Goal: Information Seeking & Learning: Find specific fact

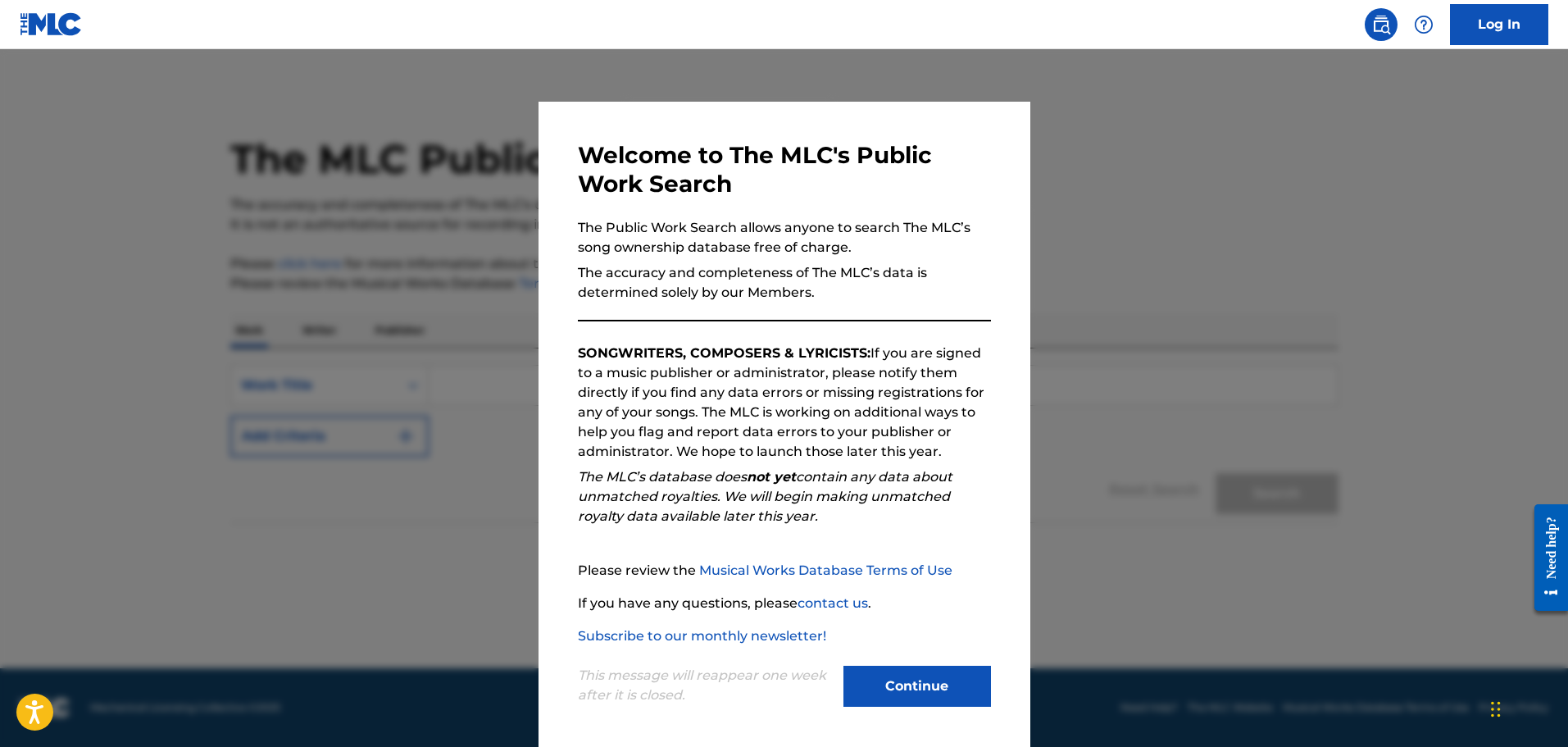
click at [947, 455] on button "Continue" at bounding box center [917, 686] width 148 height 41
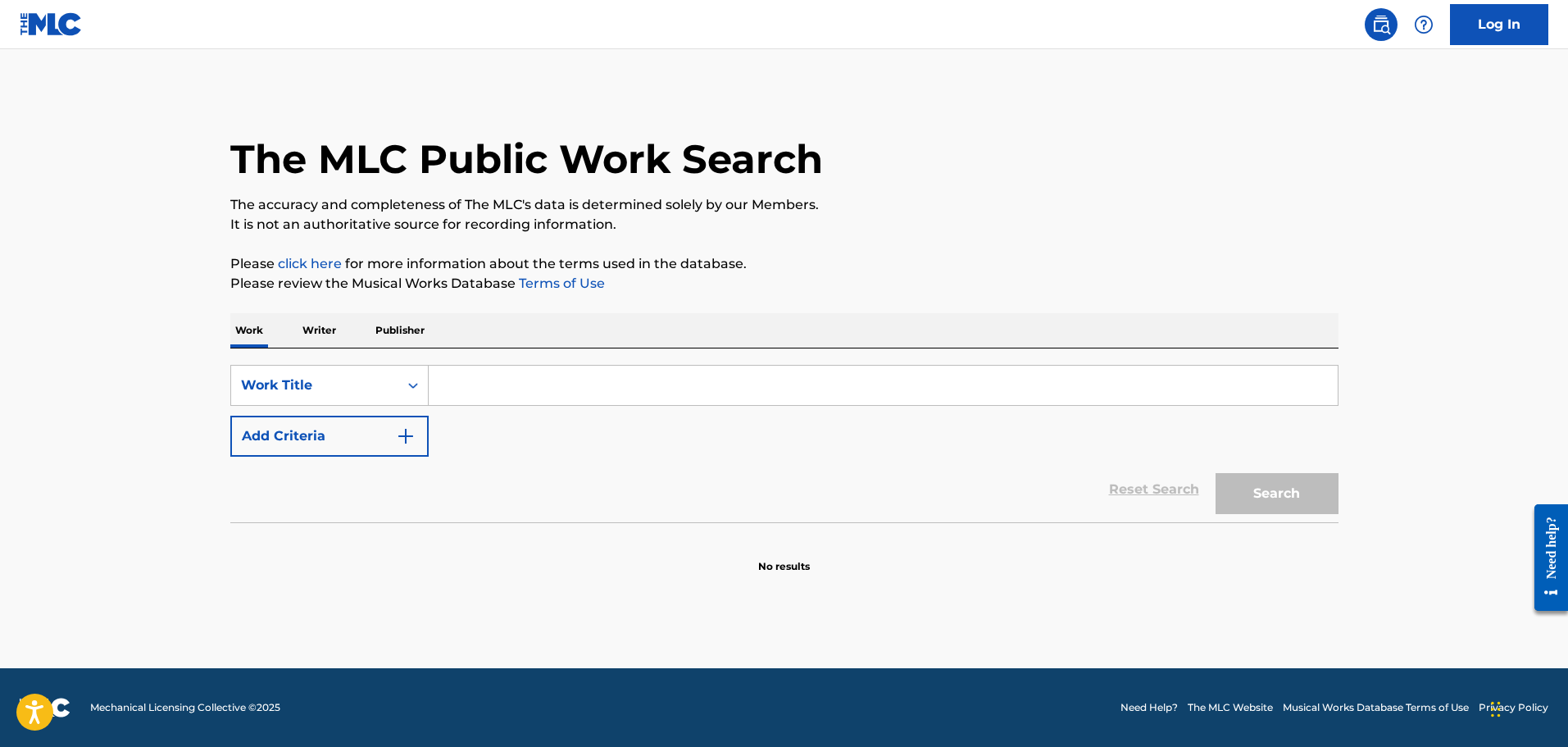
click at [526, 396] on input "Search Form" at bounding box center [883, 385] width 909 height 40
paste input "stray gator waltz"
type input "stray gator waltz"
click at [1111, 455] on button "Search" at bounding box center [1277, 493] width 123 height 41
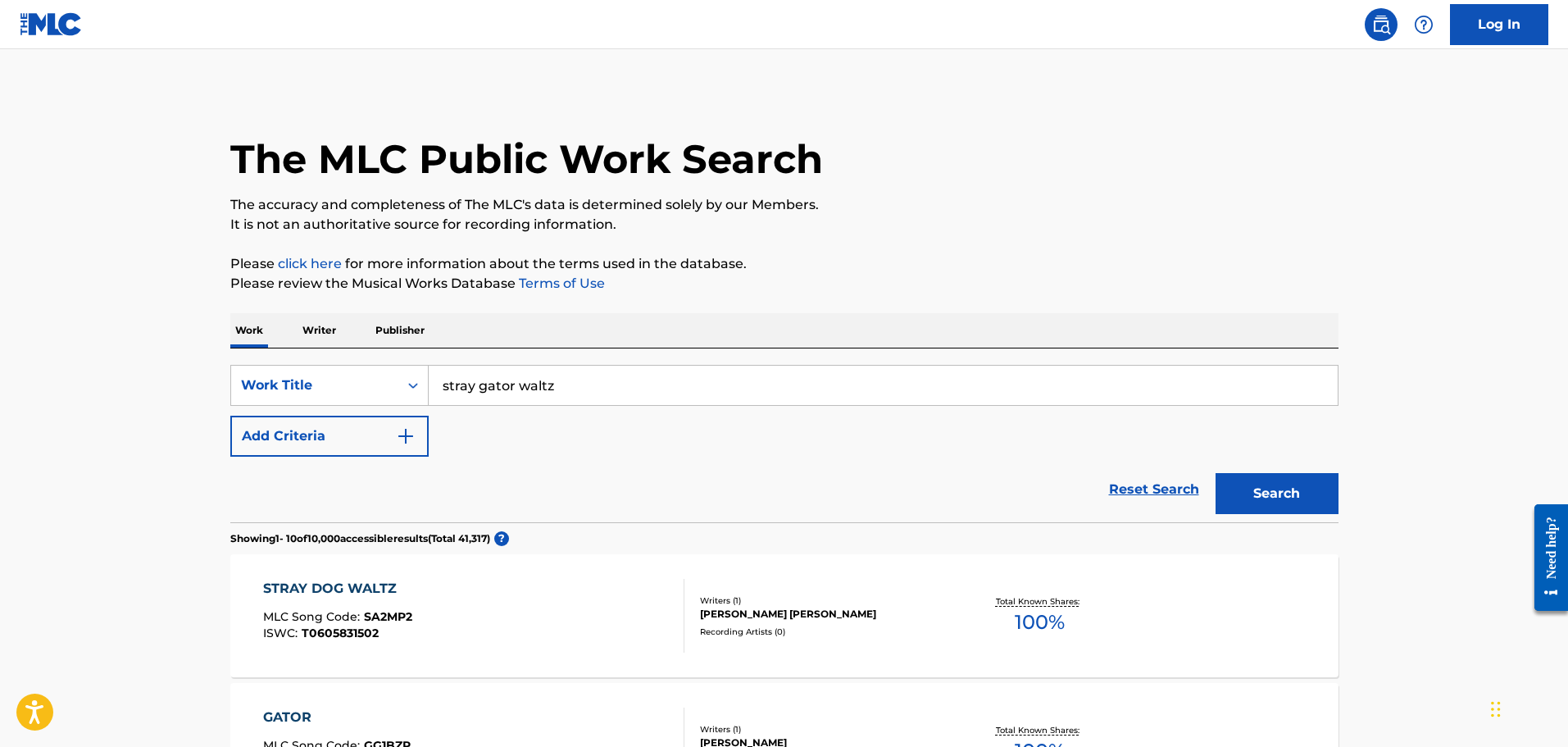
click at [371, 433] on button "Add Criteria" at bounding box center [330, 435] width 199 height 41
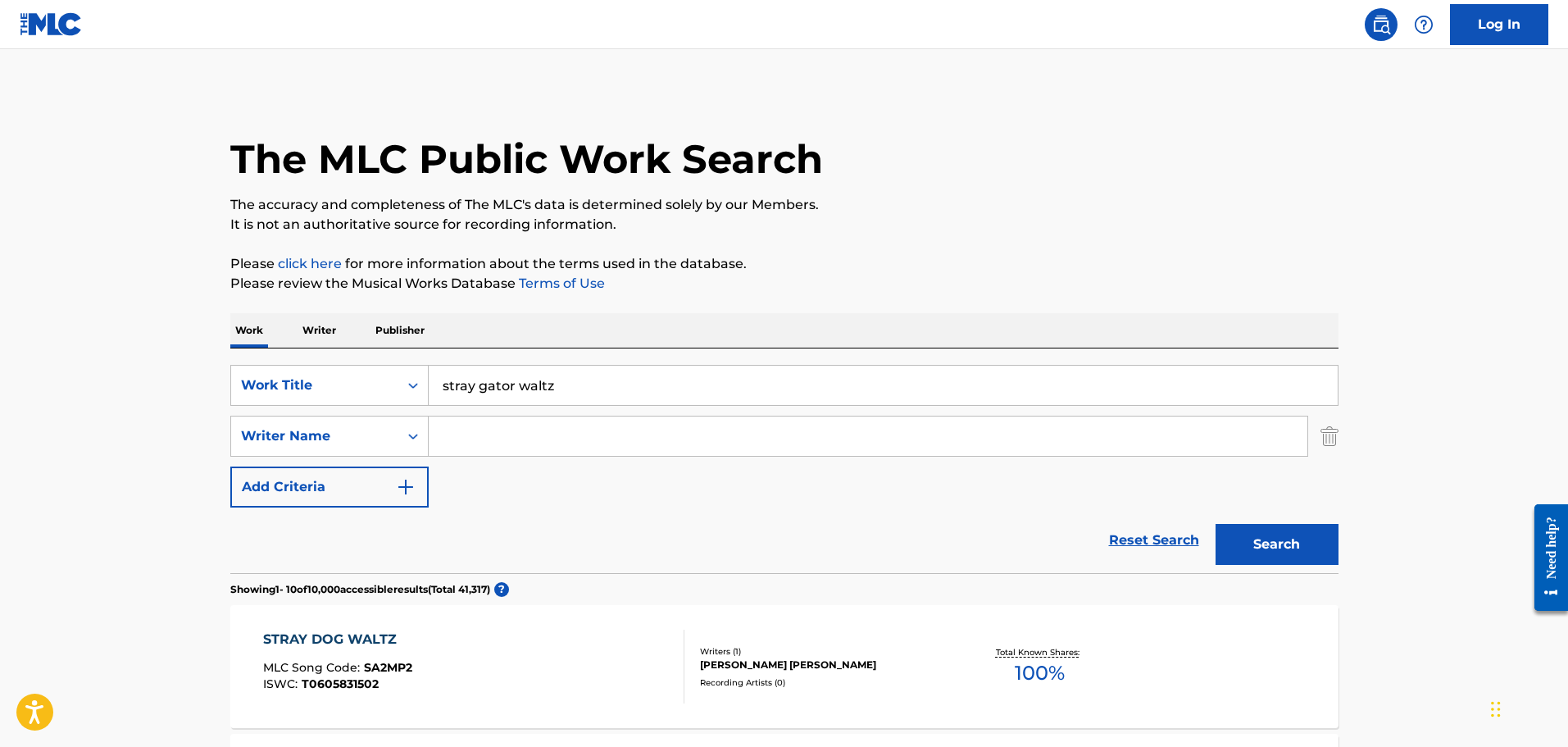
click at [490, 449] on input "Search Form" at bounding box center [869, 436] width 879 height 40
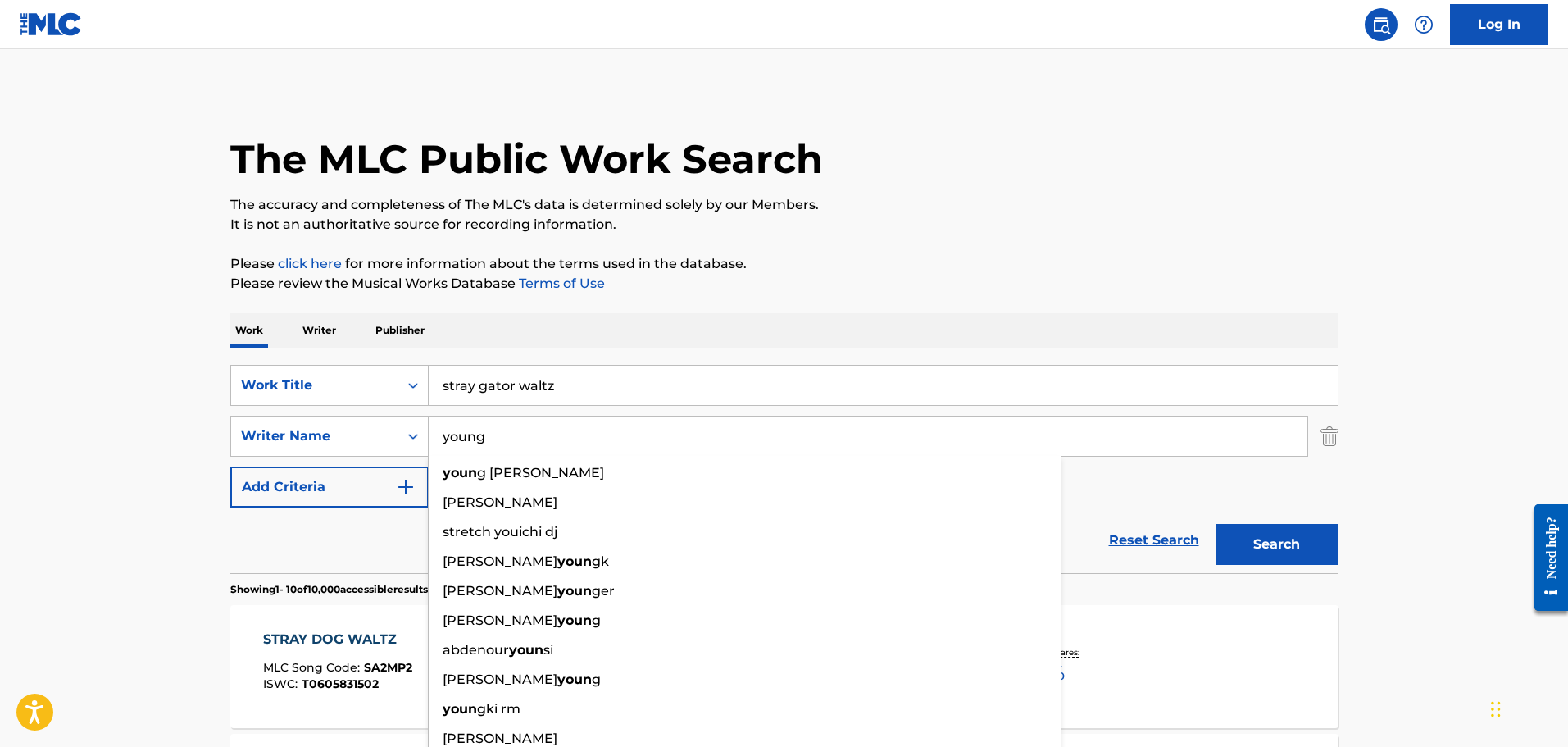
click at [1111, 455] on button "Search" at bounding box center [1277, 544] width 123 height 41
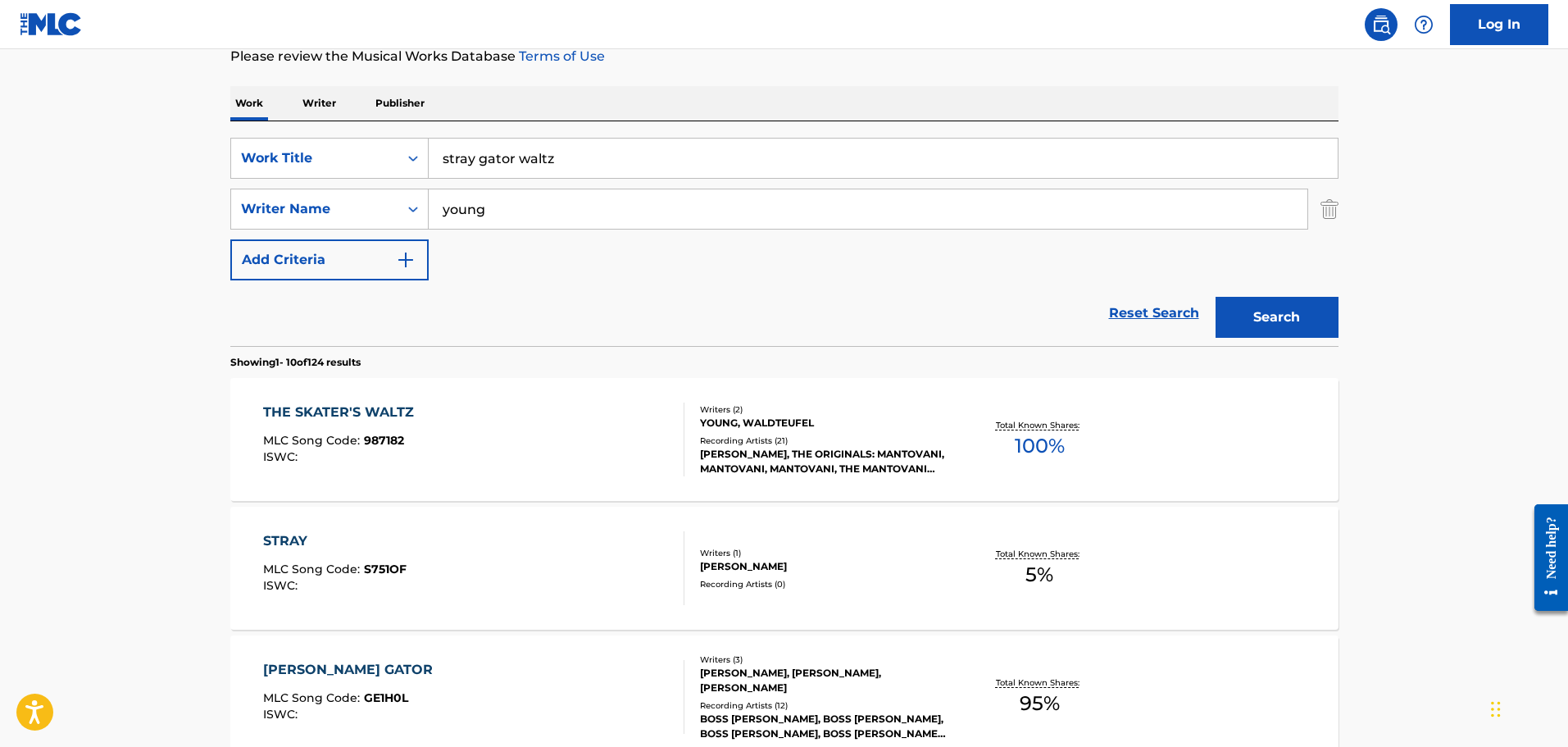
scroll to position [246, 0]
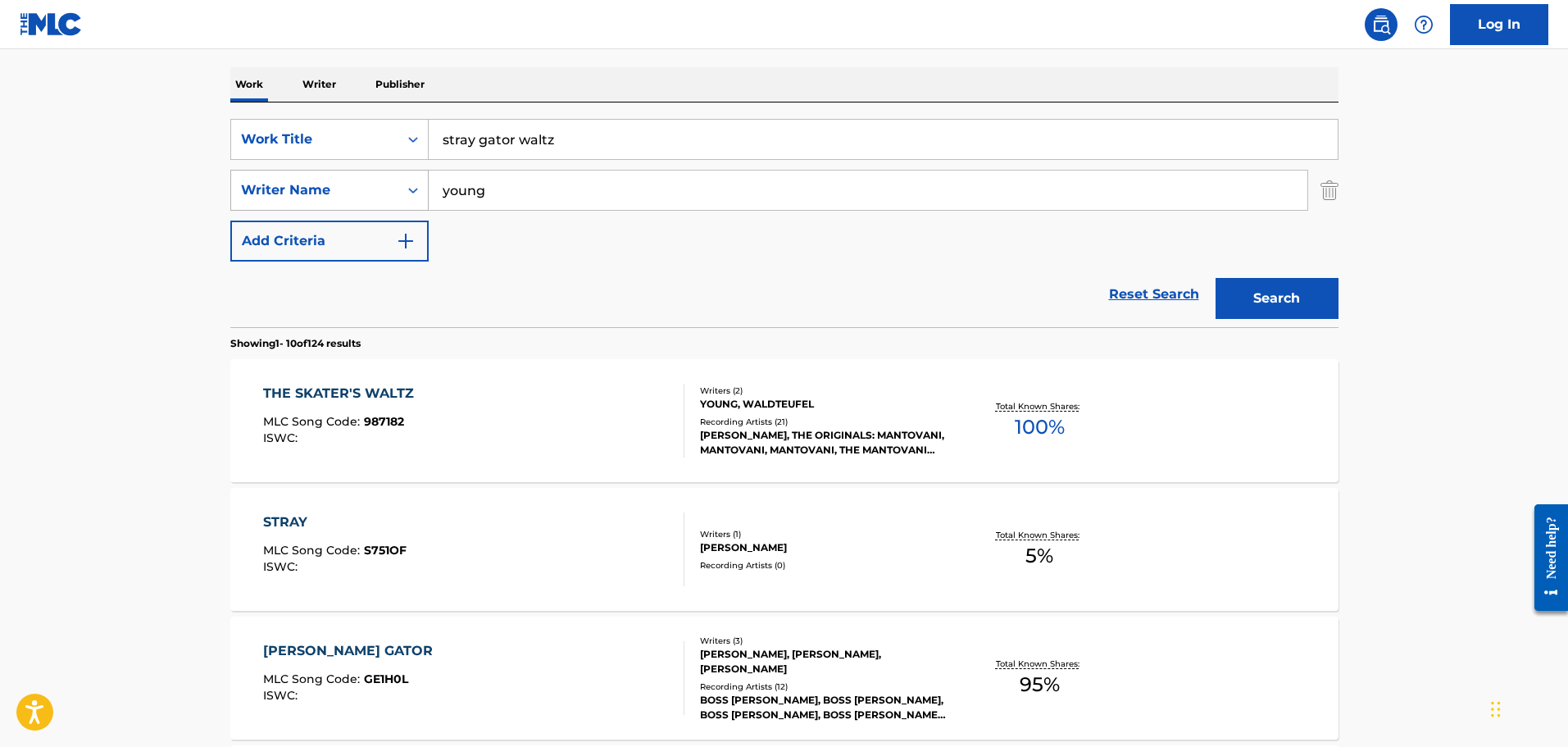
drag, startPoint x: 456, startPoint y: 176, endPoint x: 405, endPoint y: 205, distance: 58.7
click at [396, 170] on div "SearchWithCriteria3a93e576-28d7-49e2-a480-c40aa5d413b6 Writer Name young" at bounding box center [785, 190] width 1109 height 41
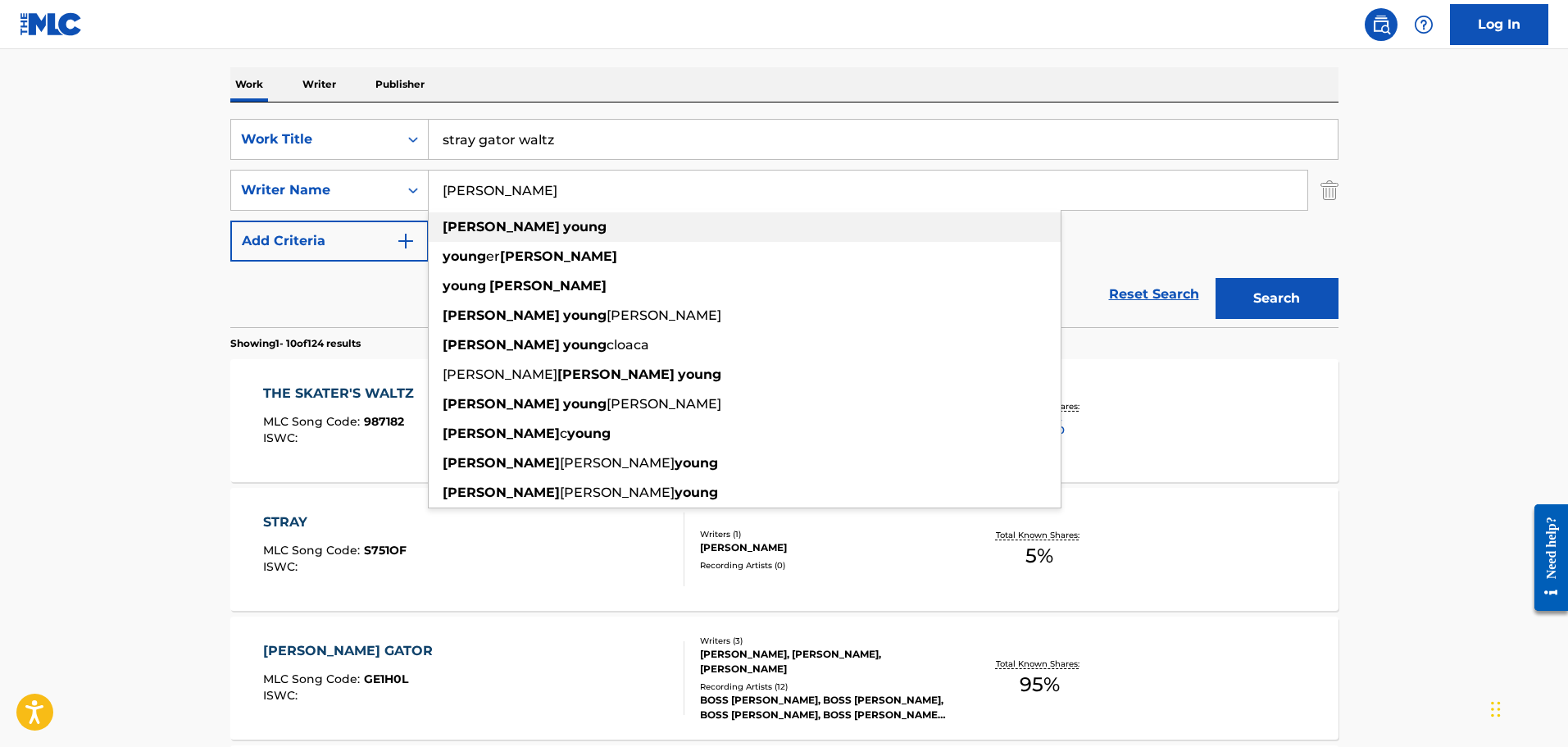
click at [563, 229] on strong "young" at bounding box center [585, 226] width 43 height 16
type input "[PERSON_NAME]"
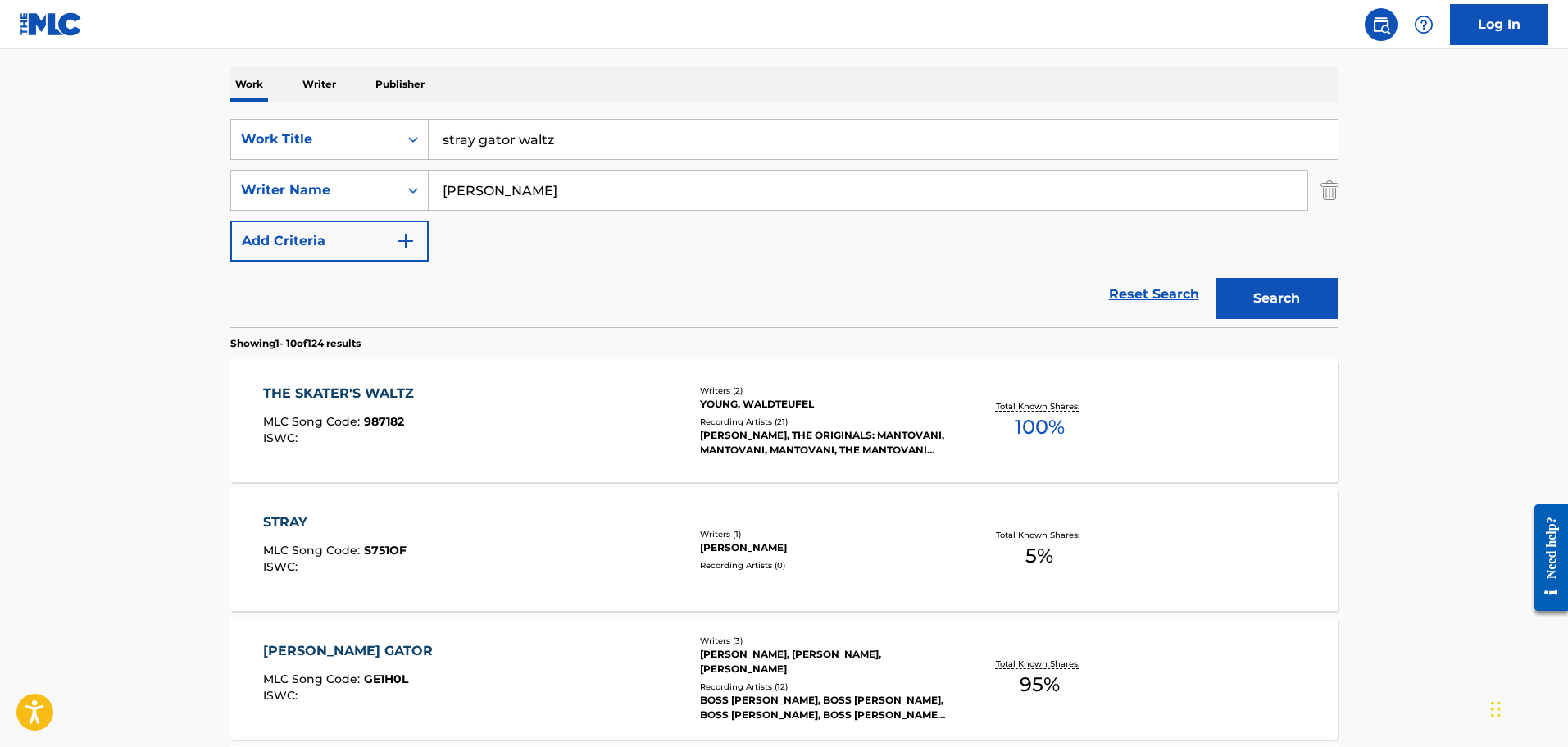
click at [1111, 283] on button "Search" at bounding box center [1277, 298] width 123 height 41
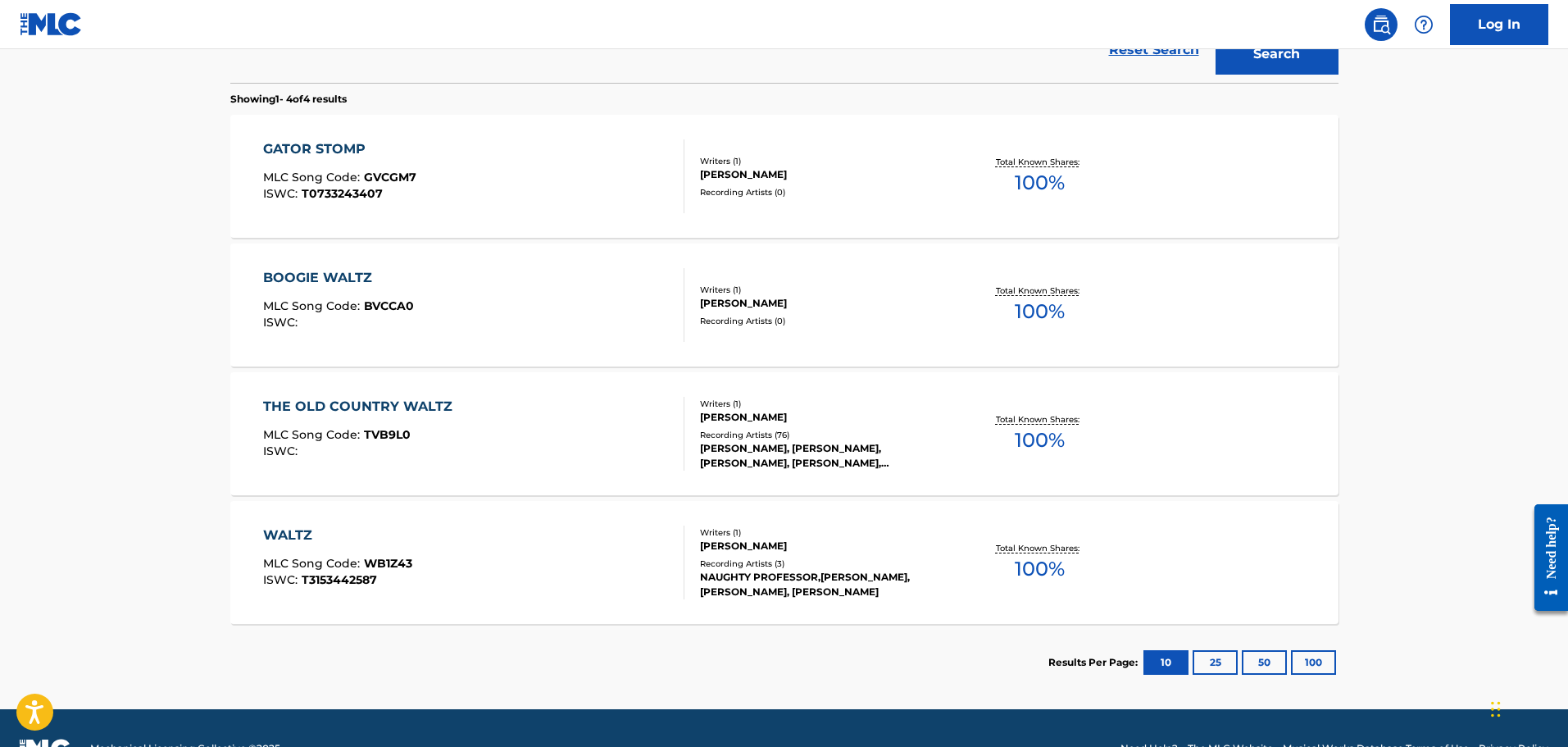
scroll to position [492, 0]
